Goal: Task Accomplishment & Management: Manage account settings

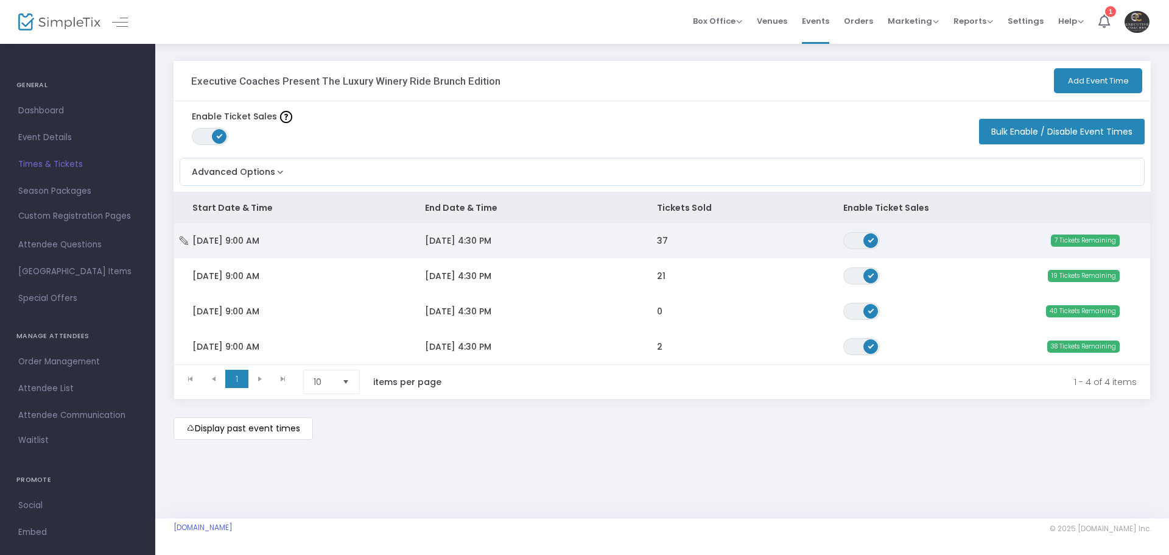
click at [467, 238] on span "[DATE] 4:30 PM" at bounding box center [458, 240] width 66 height 12
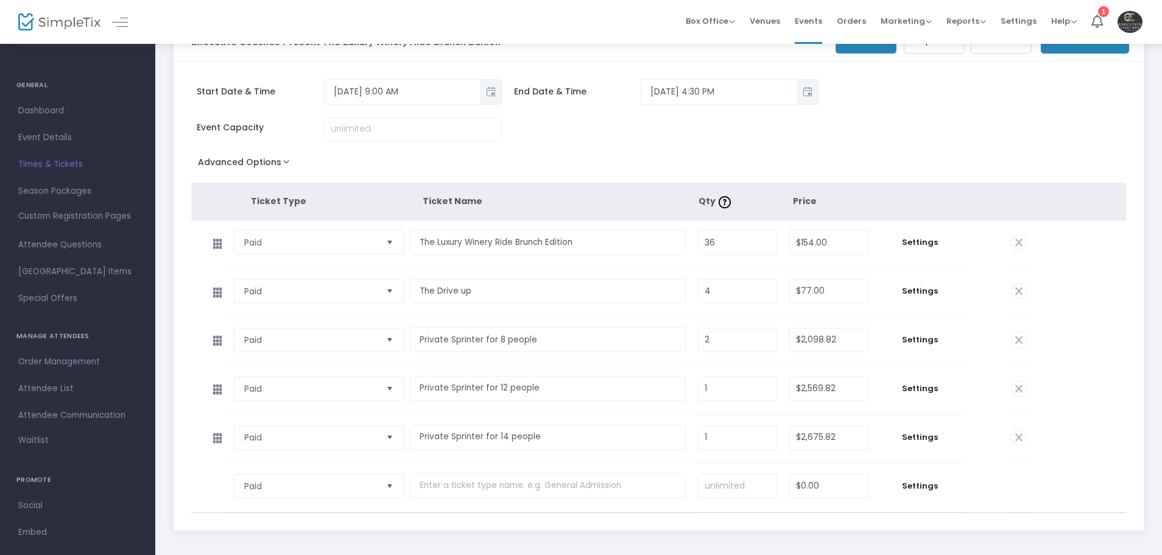
scroll to position [61, 0]
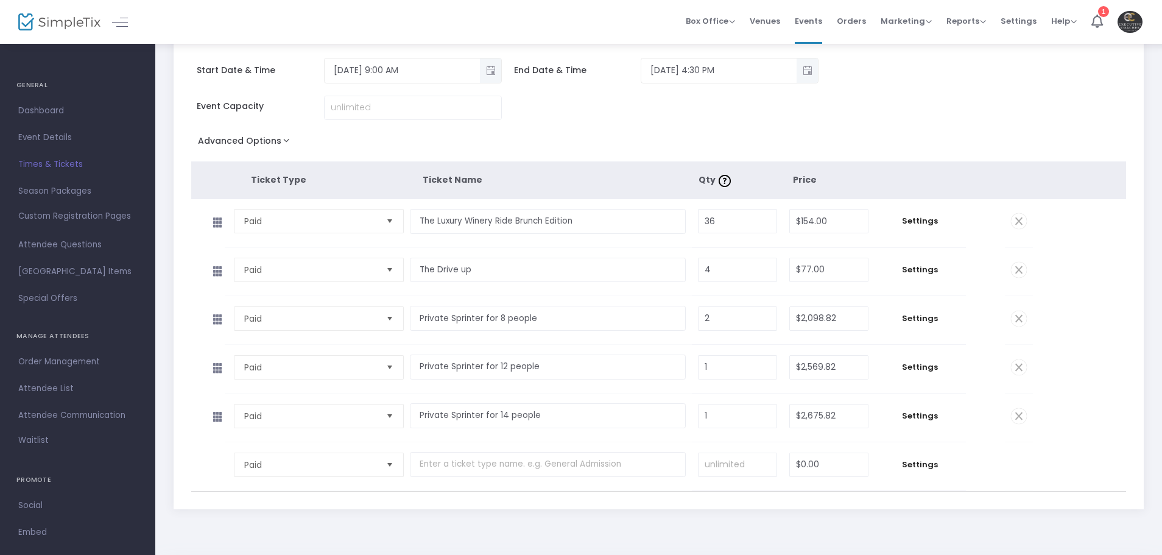
click at [54, 160] on span "Times & Tickets" at bounding box center [77, 165] width 119 height 16
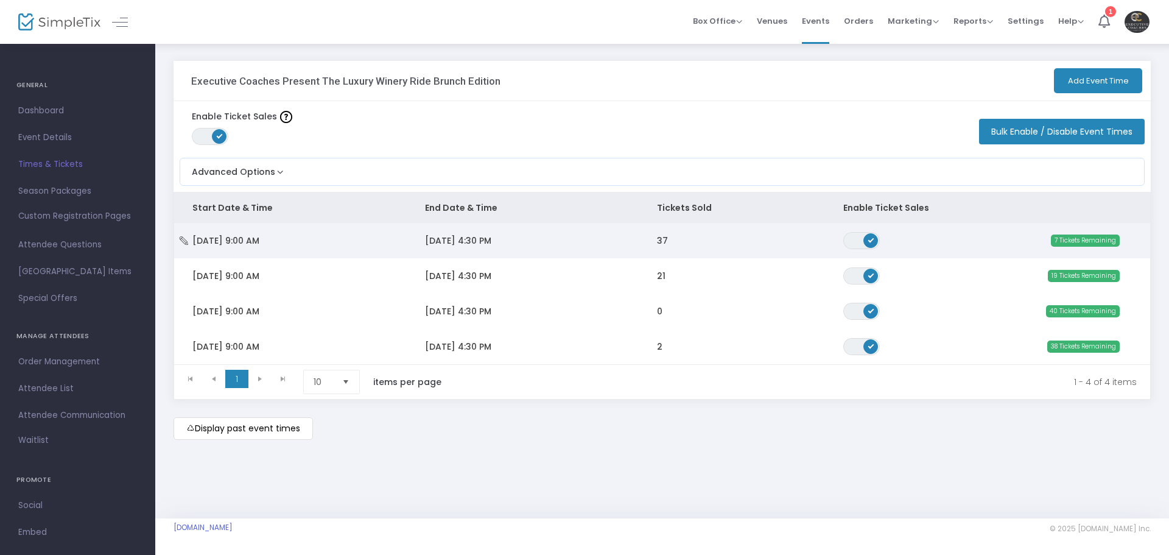
click at [254, 244] on span "[DATE] 9:00 AM" at bounding box center [225, 240] width 67 height 12
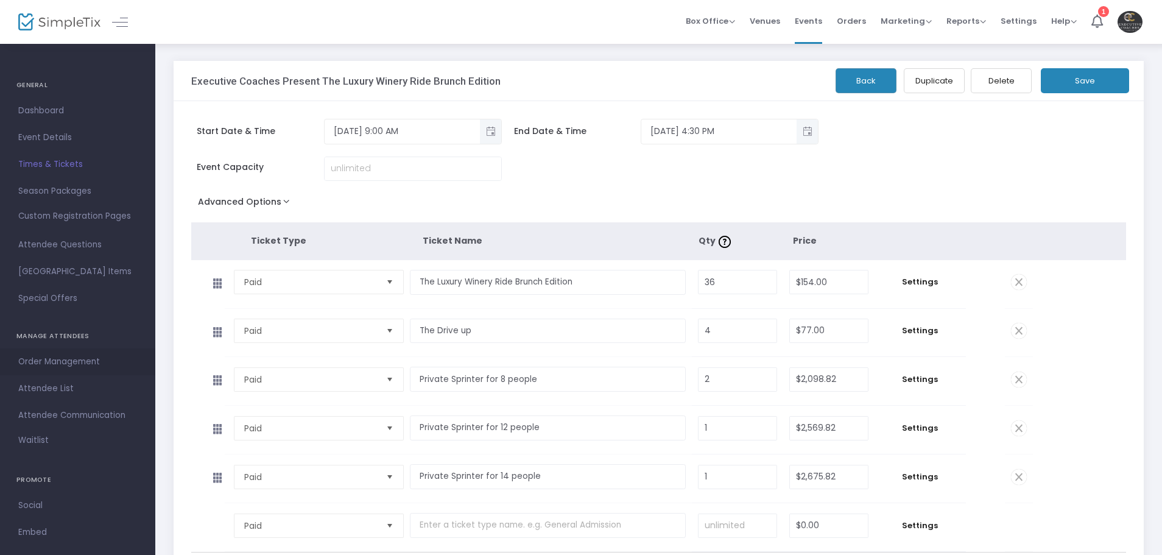
click at [85, 359] on span "Order Management" at bounding box center [77, 362] width 119 height 16
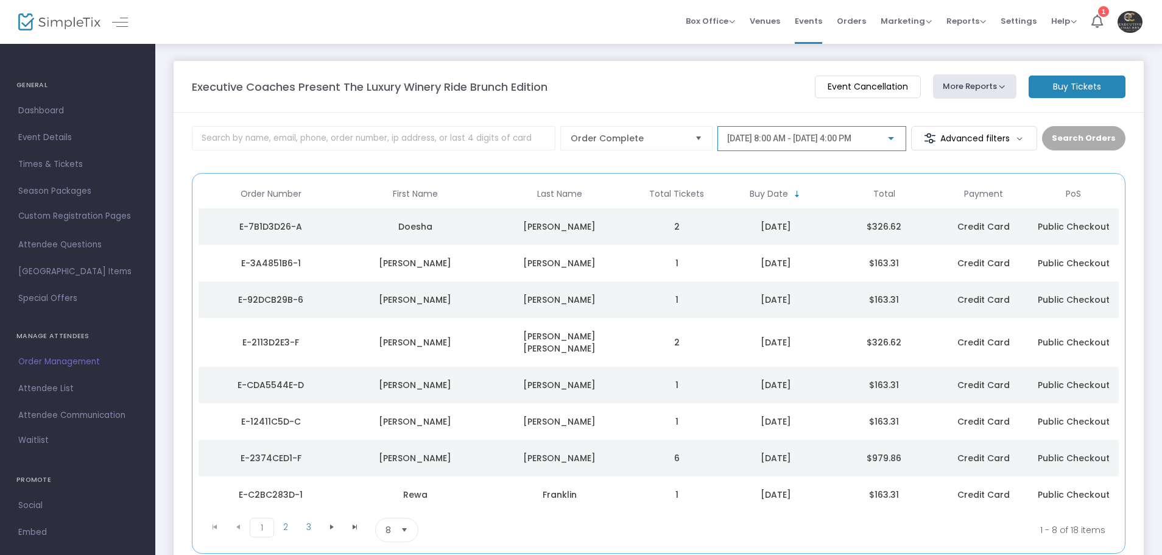
click at [770, 137] on span "[DATE] 8:00 AM - [DATE] 4:00 PM" at bounding box center [789, 138] width 124 height 10
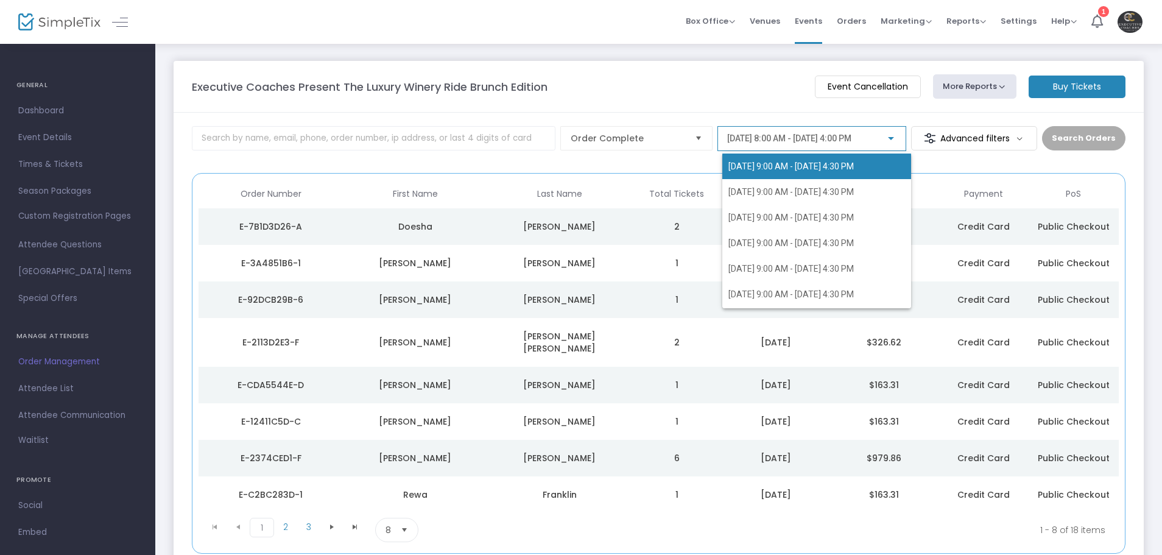
scroll to position [356, 0]
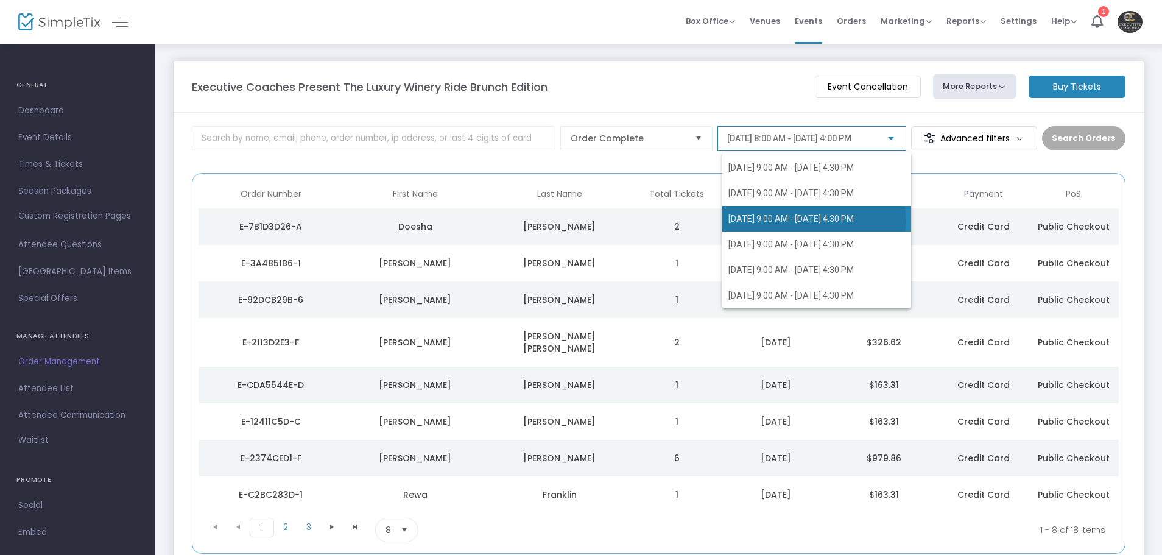
click at [769, 221] on span "[DATE] 9:00 AM - [DATE] 4:30 PM" at bounding box center [790, 219] width 125 height 10
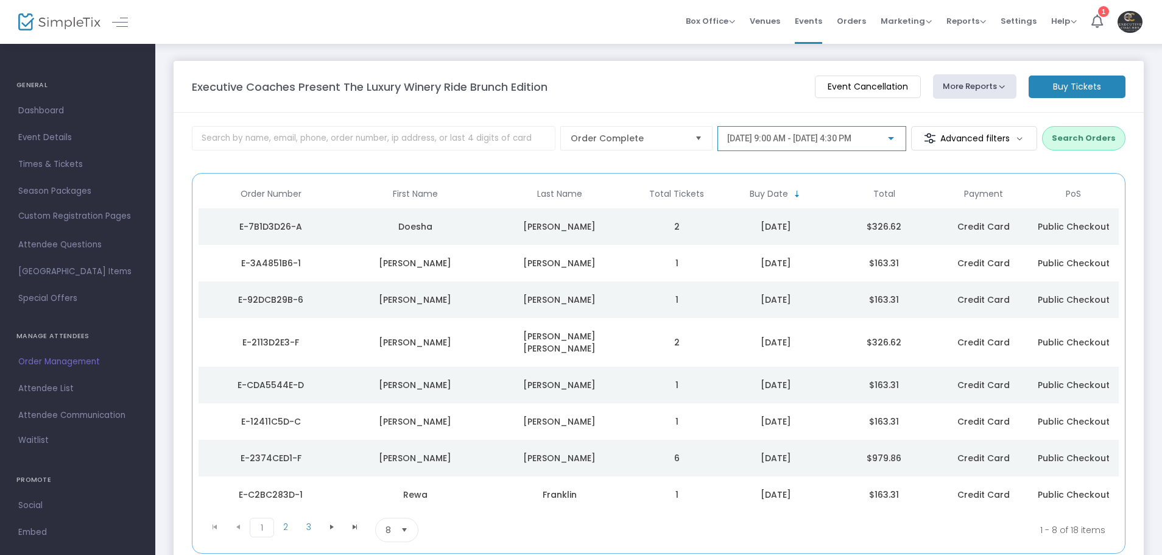
click at [1107, 132] on button "Search Orders" at bounding box center [1083, 138] width 83 height 24
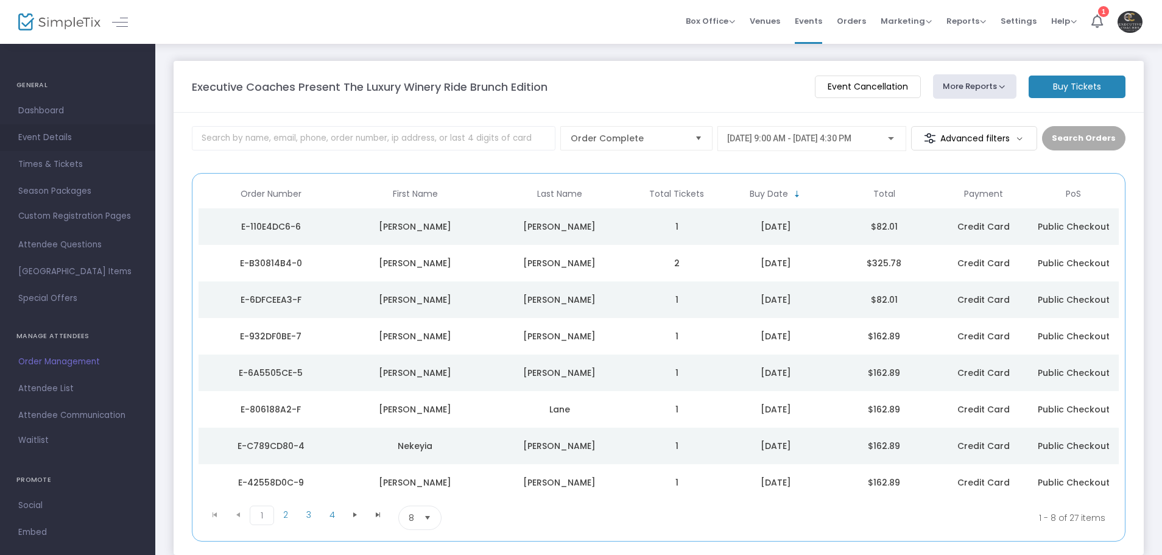
click at [62, 136] on span "Event Details" at bounding box center [77, 138] width 119 height 16
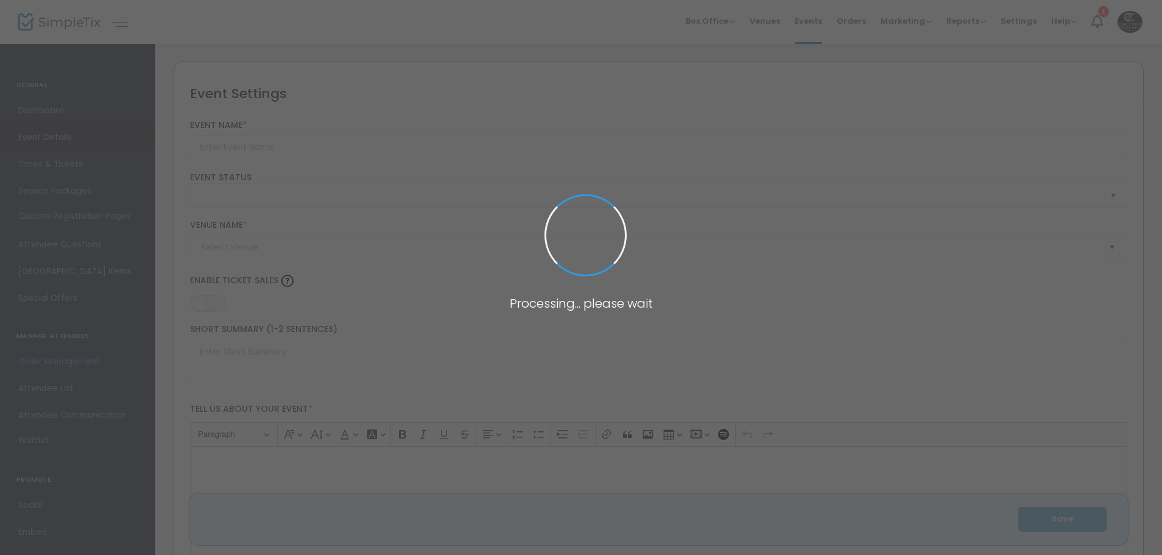
type input "Executive Coaches Present The Luxury Winery Ride Brunch Edition"
type textarea "The Luxury Winery Ride Brunch Edition"
type input "Buy Tickets"
type input "Crown Winery"
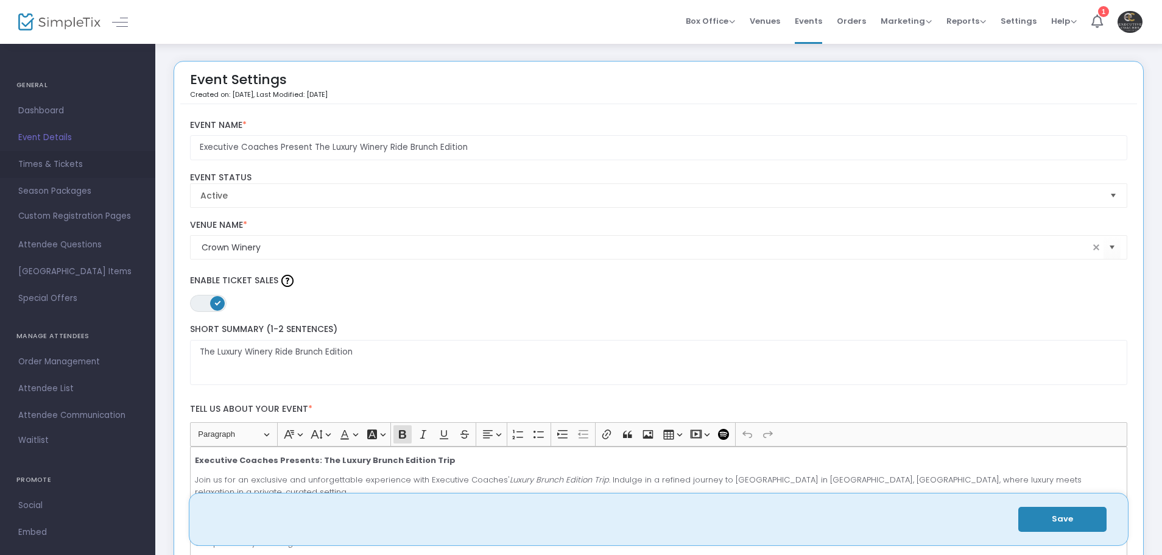
click at [52, 163] on span "Times & Tickets" at bounding box center [77, 165] width 119 height 16
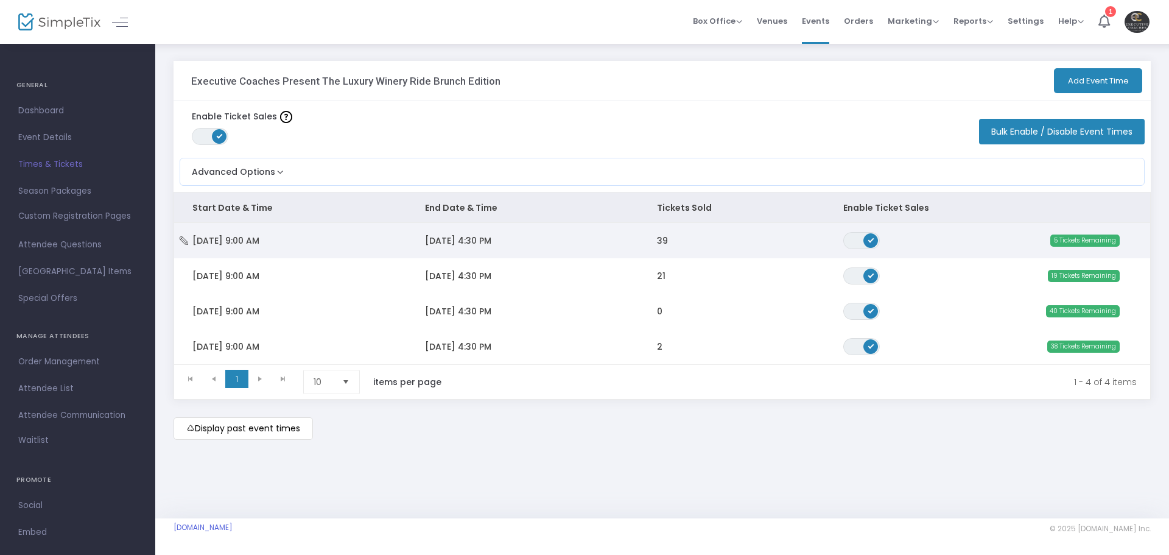
click at [446, 238] on span "[DATE] 4:30 PM" at bounding box center [458, 240] width 66 height 12
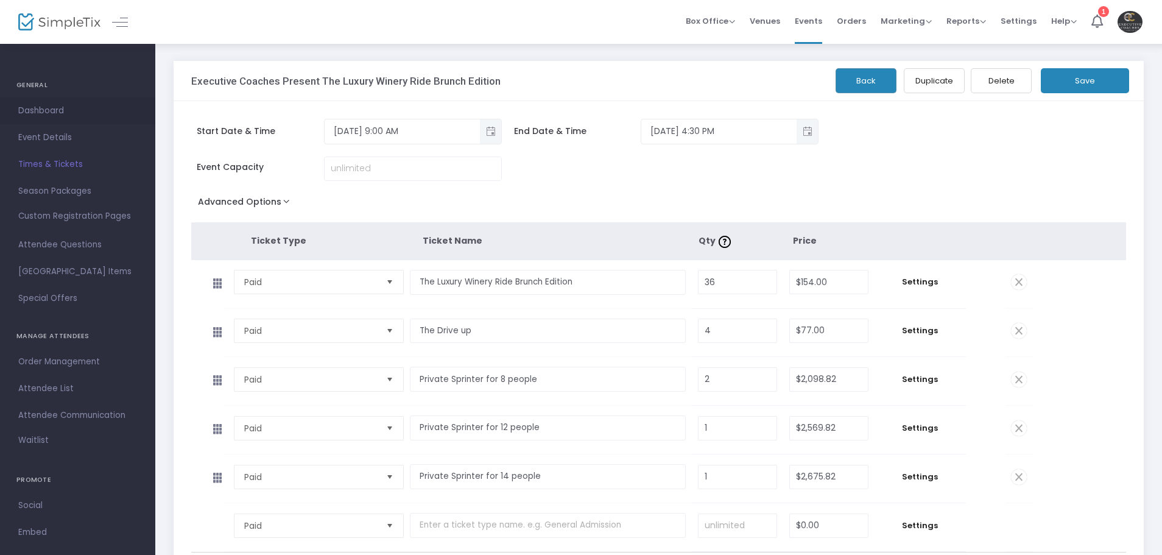
click at [48, 108] on span "Dashboard" at bounding box center [77, 111] width 119 height 16
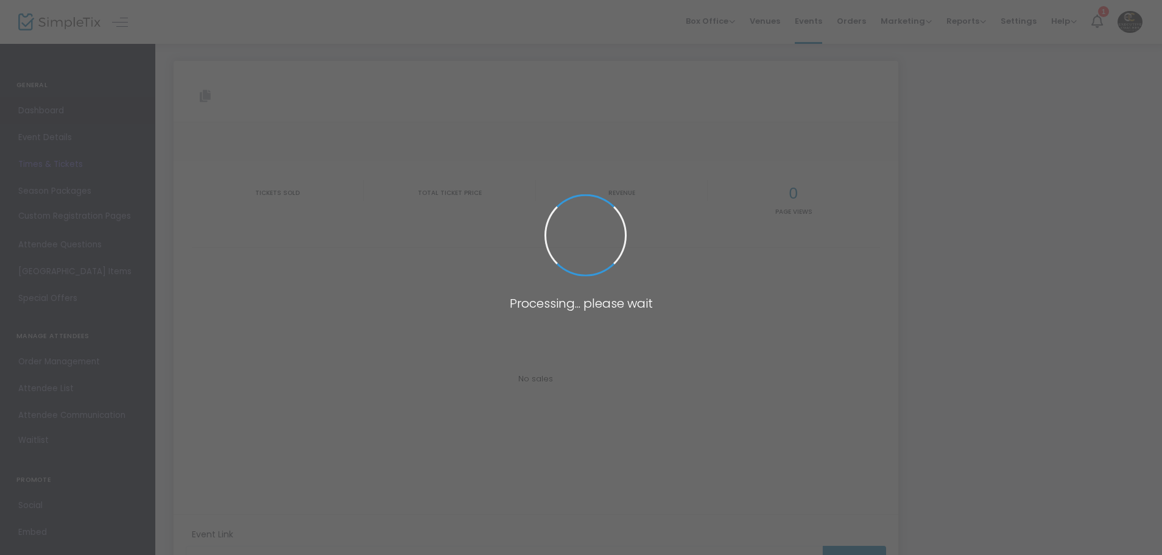
type input "[URL][DOMAIN_NAME][PERSON_NAME]"
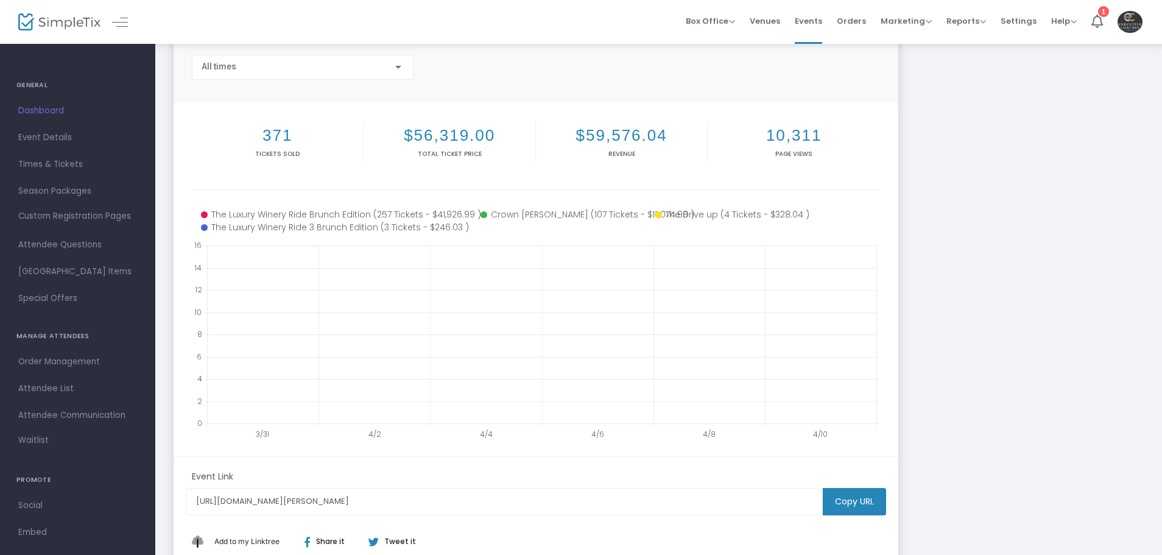
scroll to position [9, 0]
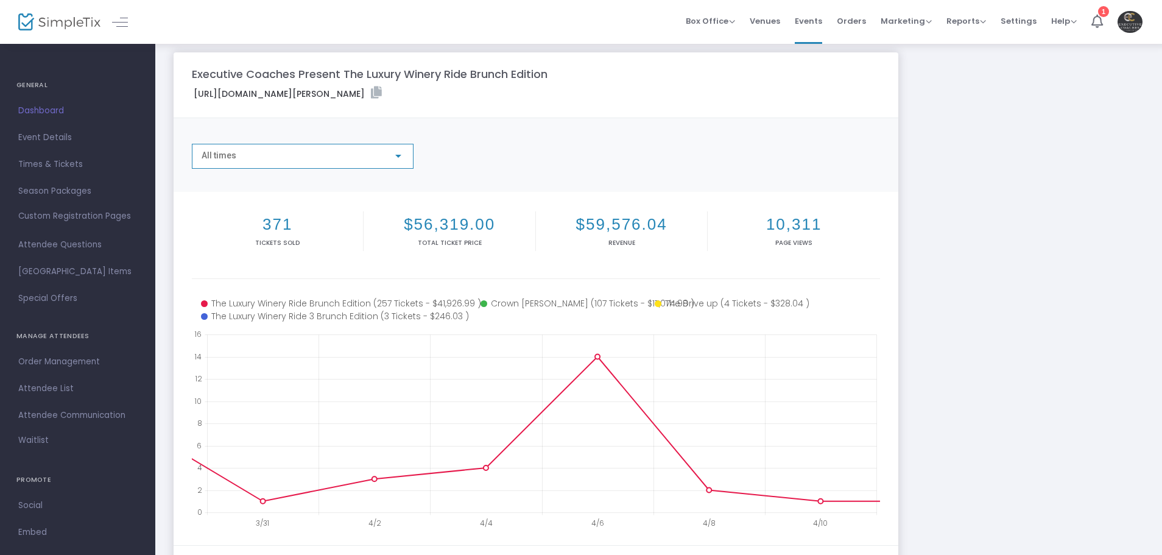
click at [396, 160] on div at bounding box center [398, 156] width 11 height 10
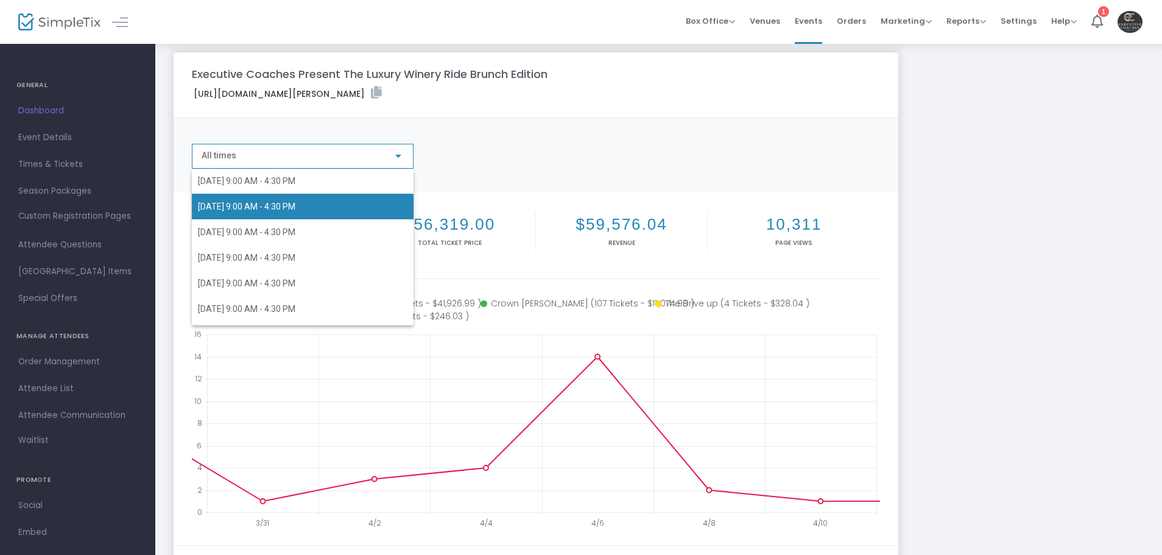
scroll to position [365, 0]
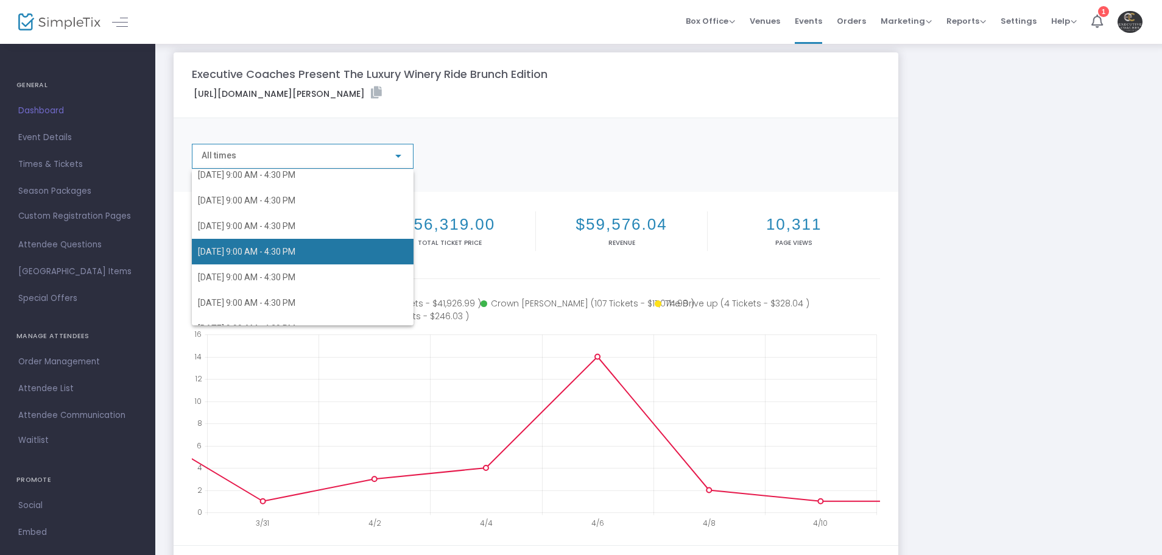
click at [295, 248] on span "[DATE] 9:00 AM - 4:30 PM" at bounding box center [246, 252] width 97 height 10
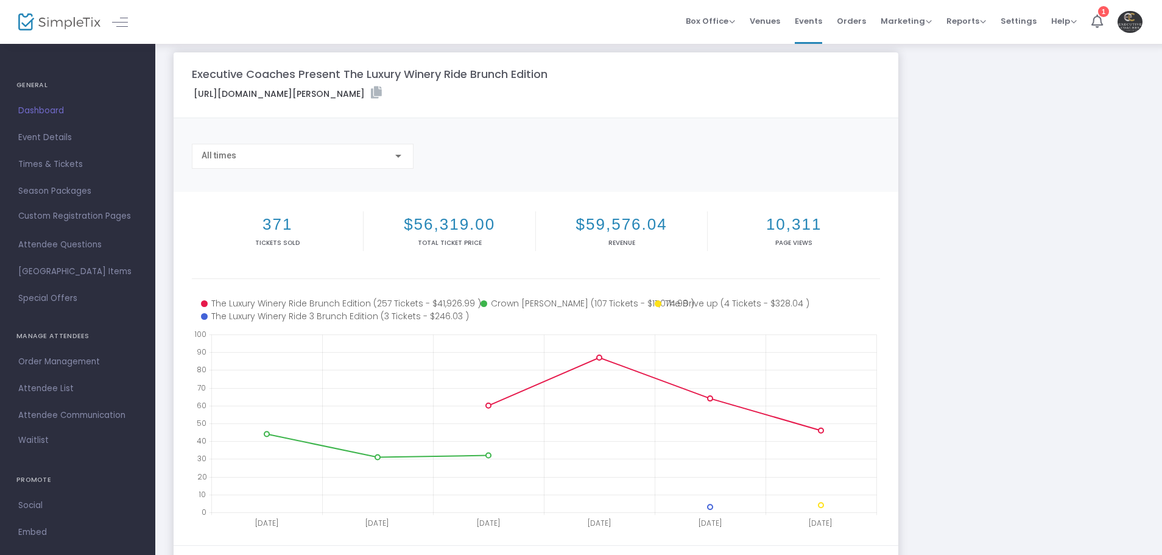
click at [287, 161] on div "All times" at bounding box center [303, 153] width 202 height 23
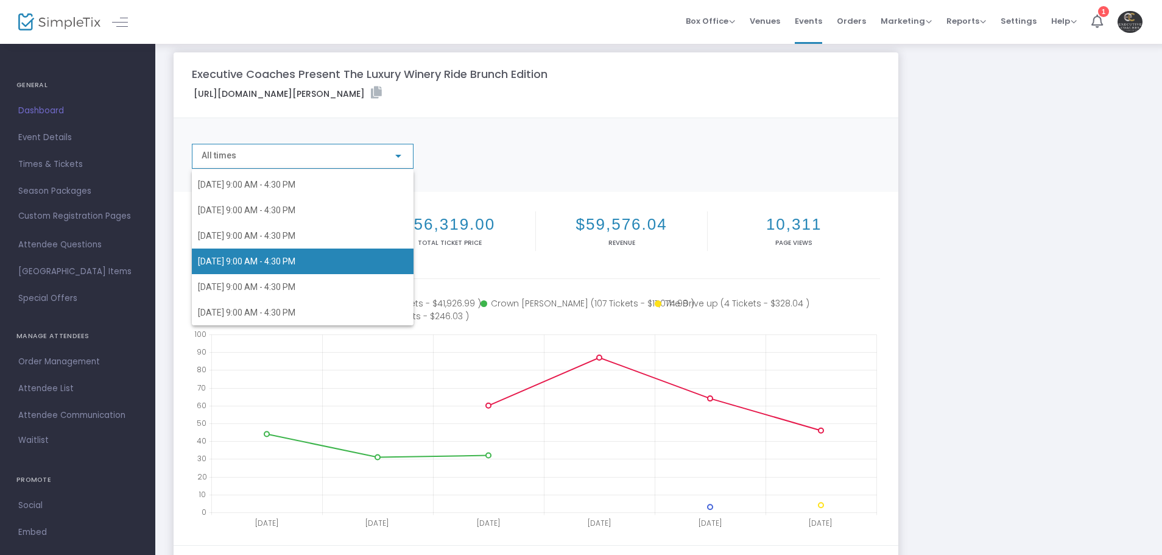
scroll to position [365, 0]
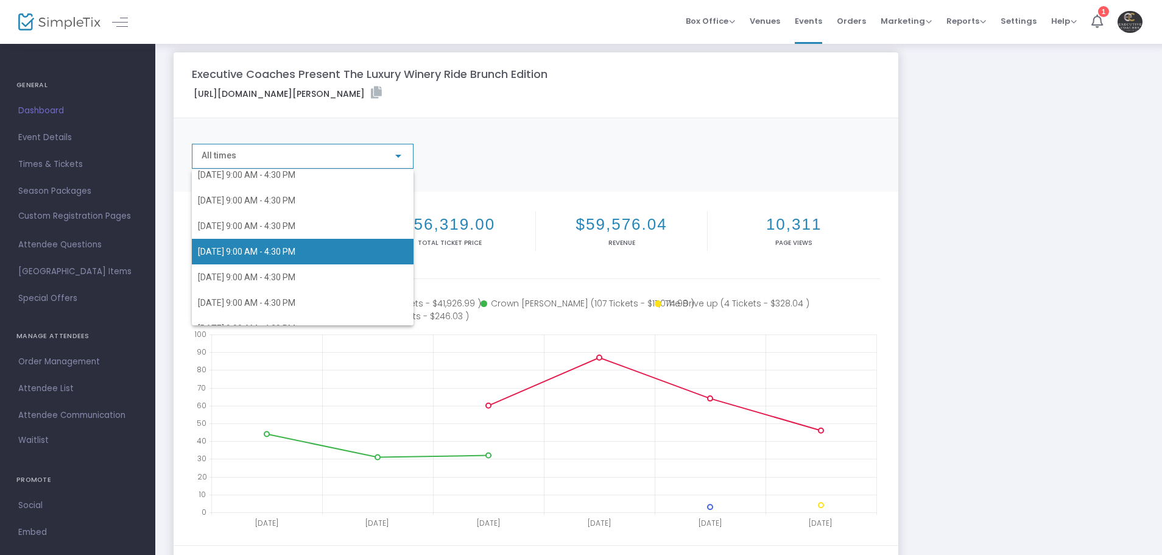
click at [295, 248] on span "[DATE] 9:00 AM - 4:30 PM" at bounding box center [246, 252] width 97 height 10
